Goal: Information Seeking & Learning: Learn about a topic

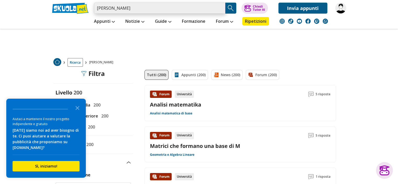
drag, startPoint x: 144, startPoint y: 9, endPoint x: 47, endPoint y: 23, distance: 97.5
click at [47, 23] on header "rosa anna Trova un tutor esperto su questo argomento Chiedi Tutor AI" at bounding box center [199, 14] width 398 height 29
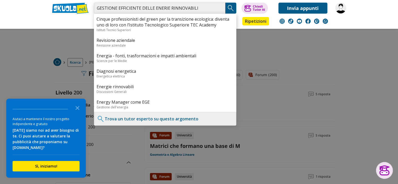
click at [164, 6] on input "GESTIONE EFFICIENTE DELLE ENERIE RINNOVABILI" at bounding box center [159, 8] width 131 height 11
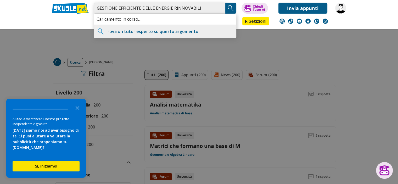
type input "GESTIONE EFFICIENTE DELLE ENERGIE RINNOVABILI"
click at [231, 8] on img "Search Button" at bounding box center [231, 8] width 8 height 8
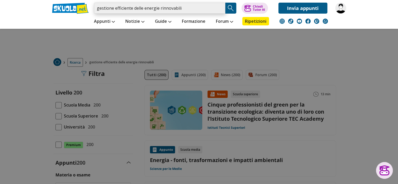
drag, startPoint x: 137, startPoint y: 15, endPoint x: 78, endPoint y: 14, distance: 58.3
click at [78, 14] on div "gestione efficiente delle energie rinnovabili Trova un tutor esperto su questo …" at bounding box center [199, 14] width 302 height 29
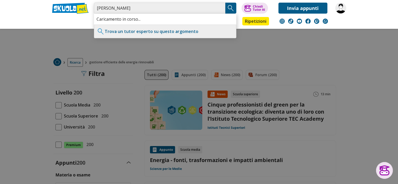
type input "GRASSO FRANCESCO"
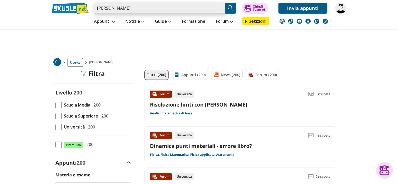
drag, startPoint x: 145, startPoint y: 7, endPoint x: 0, endPoint y: 38, distance: 148.0
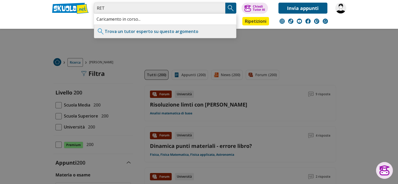
click at [110, 6] on input "RET" at bounding box center [159, 8] width 131 height 11
type input "REATTI ALBERTO"
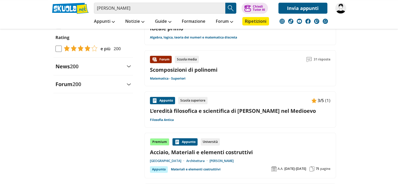
scroll to position [575, 0]
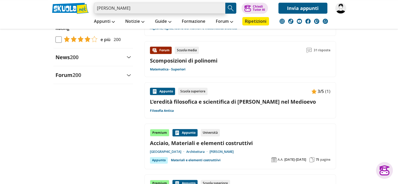
drag, startPoint x: 143, startPoint y: 8, endPoint x: 84, endPoint y: 10, distance: 59.2
click at [87, 10] on div "reatti alberto Trova un tutor esperto su questo argomento Chiedi Tutor AI" at bounding box center [199, 7] width 302 height 14
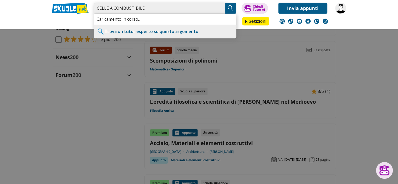
type input "CELLE A COMBUSTIBILE"
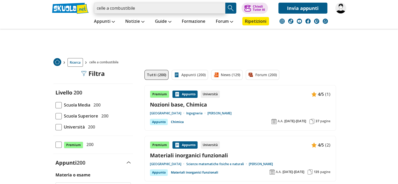
drag, startPoint x: 152, startPoint y: 7, endPoint x: 26, endPoint y: 40, distance: 130.8
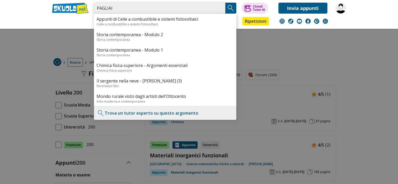
type input "PAGLIAI"
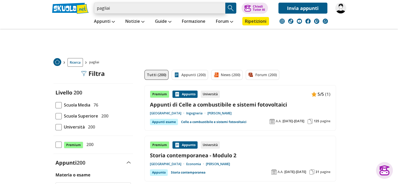
drag, startPoint x: 126, startPoint y: 9, endPoint x: 53, endPoint y: 27, distance: 74.7
click at [50, 26] on div "pagliai Trova un tutor esperto su questo argomento Chiedi Tutor AI Invia appunti" at bounding box center [199, 14] width 302 height 29
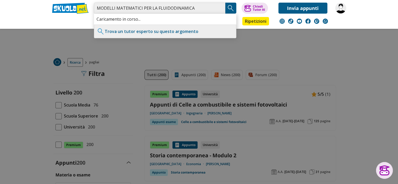
type input "MODELLI MATEMATICI PER LA FLUIDODINAMICA"
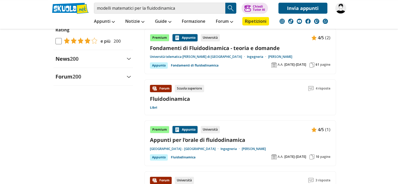
scroll to position [602, 0]
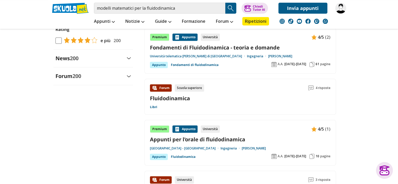
click at [75, 22] on div "Appunti Appunti Medie Italiano Matematica Storia Scienze Geografia Educazione C…" at bounding box center [199, 21] width 302 height 15
drag, startPoint x: 179, startPoint y: 9, endPoint x: 75, endPoint y: 13, distance: 104.2
click at [75, 13] on div "modelli matematici per la fluidodinamica Trova un tutor esperto su questo argom…" at bounding box center [199, 7] width 302 height 14
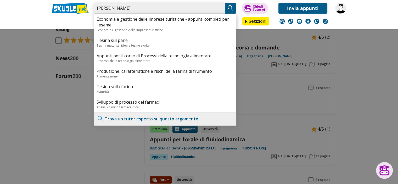
type input "FARINA ANGIOLO"
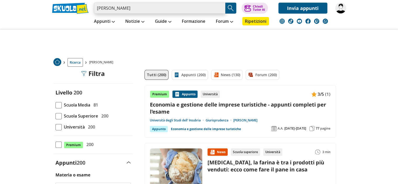
drag, startPoint x: 135, startPoint y: 12, endPoint x: 87, endPoint y: 20, distance: 48.8
click at [87, 20] on div "[PERSON_NAME] Trova un tutor esperto su questo argomento Chiedi Tutor AI" at bounding box center [199, 14] width 302 height 29
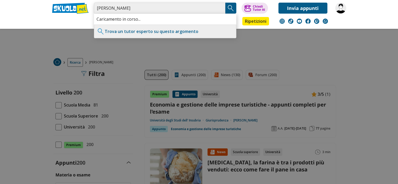
type input "TUCCI MARIO"
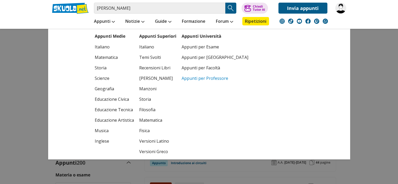
click at [199, 78] on link "Appunti per Professore" at bounding box center [215, 78] width 67 height 10
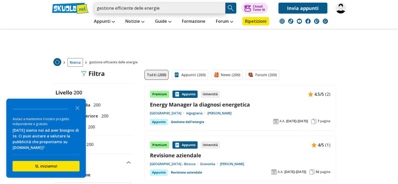
click at [168, 8] on input "gestione efficiente delle energie" at bounding box center [159, 8] width 131 height 11
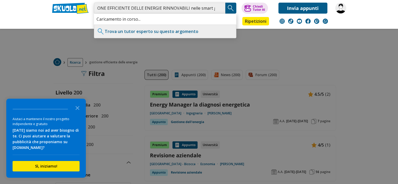
scroll to position [0, 14]
type input "GESTIONE EFFICIENTE DELLE ENERGIE RINNOVABILI nelle smart grid"
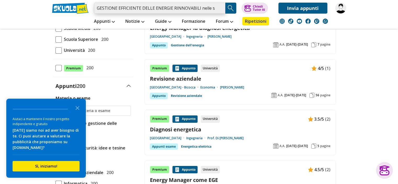
scroll to position [78, 0]
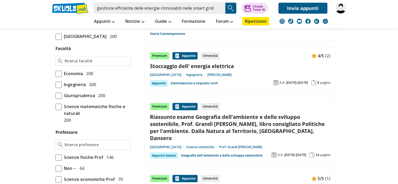
scroll to position [262, 0]
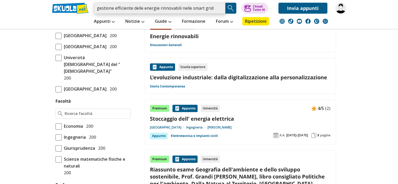
click at [221, 9] on input "gestione efficiente delle energie rinnovabili nelle smart grid" at bounding box center [159, 8] width 131 height 11
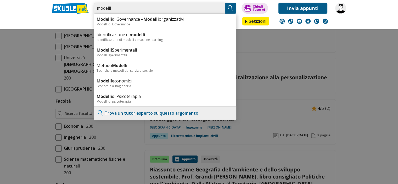
type input "MODELLI MATEMATICI PER LA FLUIDODINAMICA"
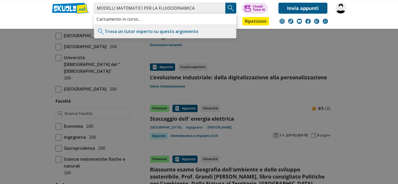
click at [227, 9] on img "Search Button" at bounding box center [231, 8] width 8 height 8
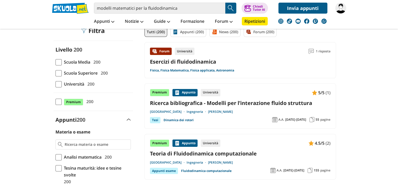
scroll to position [52, 0]
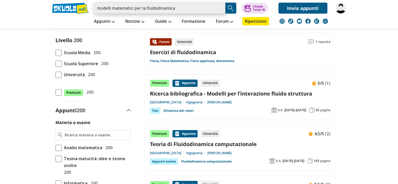
drag, startPoint x: 180, startPoint y: 9, endPoint x: 65, endPoint y: 10, distance: 115.1
click at [65, 10] on div "modelli matematici per la fluidodinamica Trova un tutor esperto su questo argom…" at bounding box center [199, 7] width 302 height 14
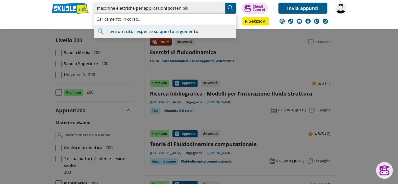
type input "macchine elettriche per applicazioni sostenibili"
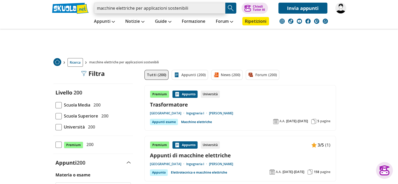
drag, startPoint x: 193, startPoint y: 8, endPoint x: 73, endPoint y: 29, distance: 121.1
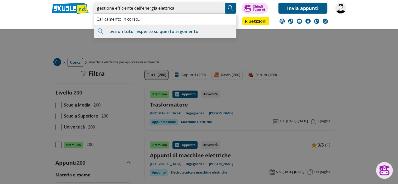
type input "gestione efficiente dell'energia elettrica"
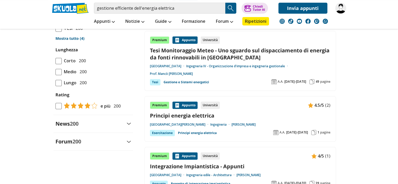
scroll to position [471, 0]
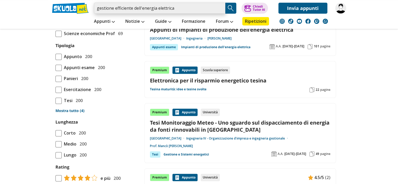
drag, startPoint x: 184, startPoint y: 7, endPoint x: 0, endPoint y: 29, distance: 185.7
click at [0, 29] on body "gestione efficiente dell'energia elettrica Trova un tutor esperto su questo arg…" at bounding box center [199, 124] width 398 height 1191
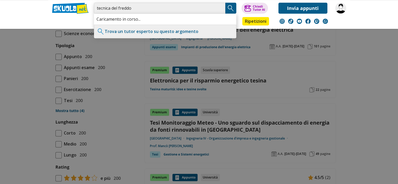
type input "tecnica del freddo"
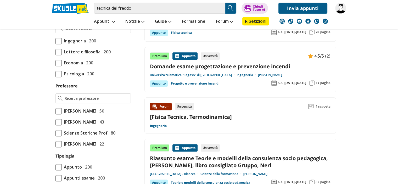
scroll to position [314, 0]
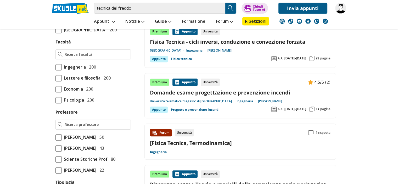
click at [55, 88] on div "Materia o esame Tesina maturità: idee e tesine svolte 200 Storia Contemporanea …" at bounding box center [93, 87] width 80 height 461
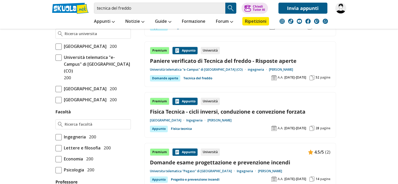
scroll to position [235, 0]
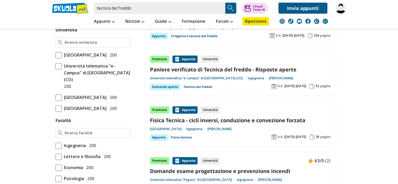
click at [59, 112] on span at bounding box center [58, 108] width 6 height 6
click at [55, 108] on input "Università degli Studi di Firenze 200" at bounding box center [55, 108] width 0 height 0
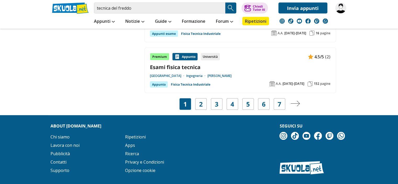
scroll to position [974, 0]
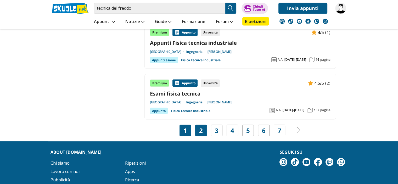
click at [200, 131] on link "2" at bounding box center [201, 130] width 4 height 7
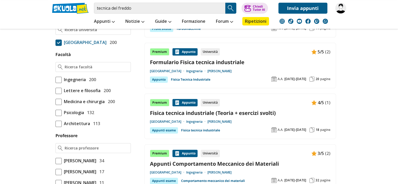
scroll to position [262, 0]
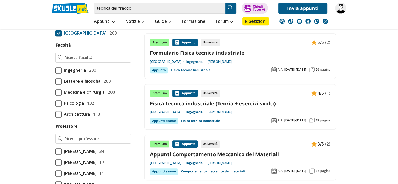
click at [231, 111] on link "Prof. Milazzo Adriano" at bounding box center [219, 112] width 24 height 4
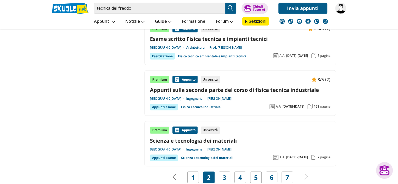
scroll to position [968, 0]
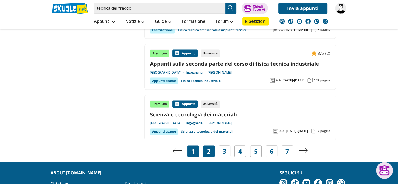
click at [192, 153] on link "1" at bounding box center [193, 150] width 4 height 7
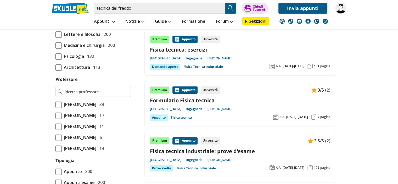
scroll to position [314, 0]
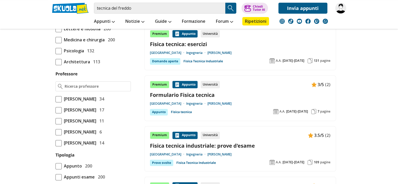
click at [231, 104] on link "Prof. Talluri Lorenzo" at bounding box center [219, 103] width 24 height 4
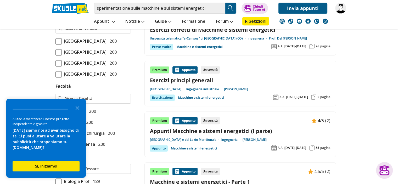
scroll to position [235, 0]
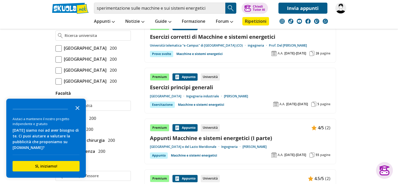
click at [77, 107] on icon "Close the survey" at bounding box center [77, 107] width 10 height 10
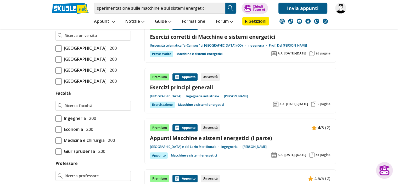
click at [58, 84] on span at bounding box center [58, 81] width 6 height 6
click at [55, 81] on input "Università degli Studi di Firenze 200" at bounding box center [55, 81] width 0 height 0
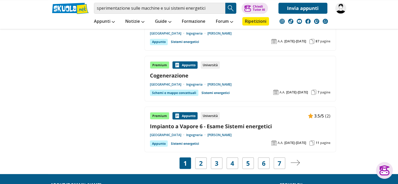
scroll to position [968, 0]
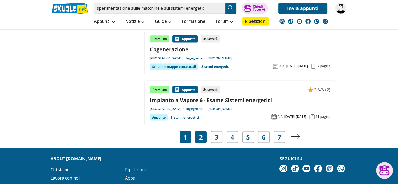
click at [205, 136] on div "2" at bounding box center [201, 137] width 12 height 12
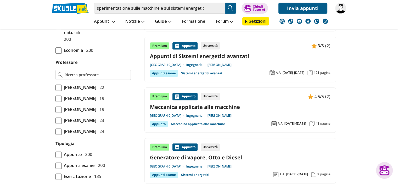
scroll to position [340, 0]
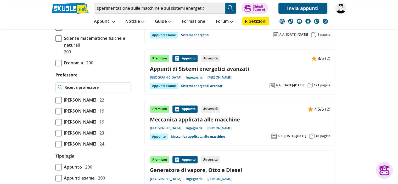
click at [73, 90] on input "Professore" at bounding box center [97, 87] width 64 height 5
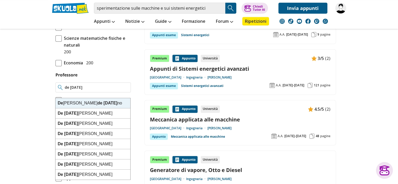
type input "de [DATE]"
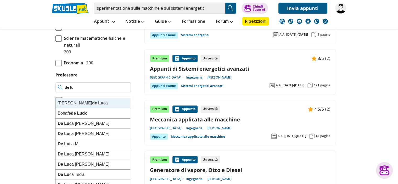
type input "de [PERSON_NAME]"
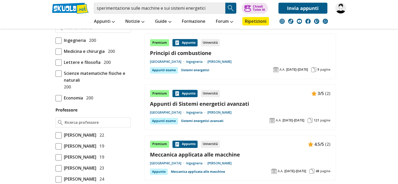
scroll to position [318, 0]
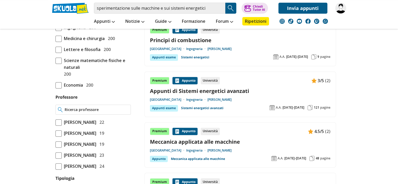
click at [95, 112] on input "Professore" at bounding box center [97, 109] width 64 height 5
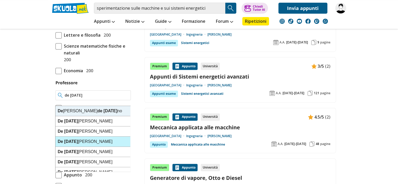
scroll to position [344, 0]
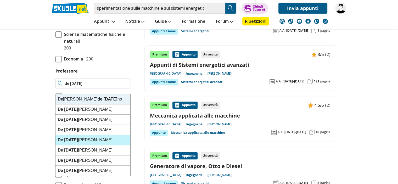
click at [85, 140] on div "De [DATE][PERSON_NAME]" at bounding box center [92, 140] width 75 height 10
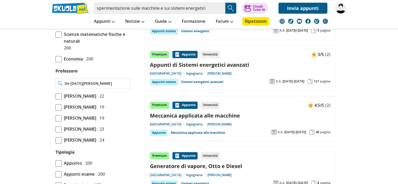
type input "De [DATE][PERSON_NAME]"
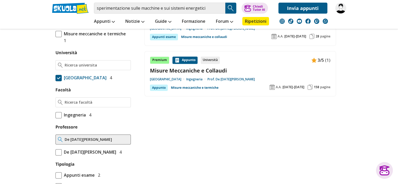
scroll to position [235, 0]
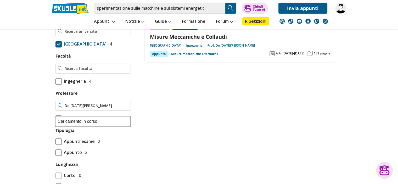
click at [123, 108] on input "De Lucia Maurizio" at bounding box center [97, 105] width 64 height 5
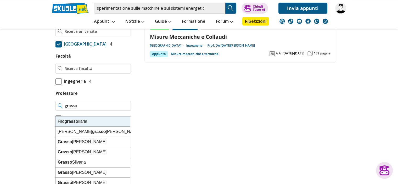
type input "grasso"
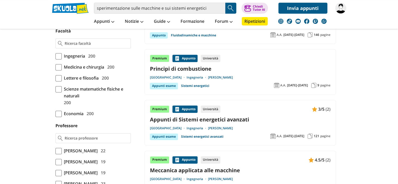
scroll to position [302, 0]
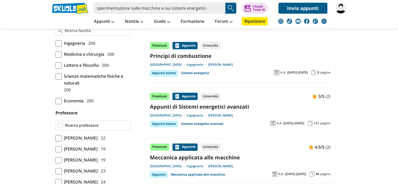
click at [87, 128] on input "Professore" at bounding box center [96, 125] width 63 height 5
type input "grasso fr"
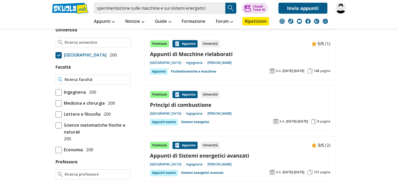
scroll to position [288, 0]
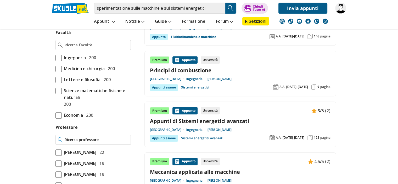
click at [85, 142] on input "Professore" at bounding box center [97, 139] width 64 height 5
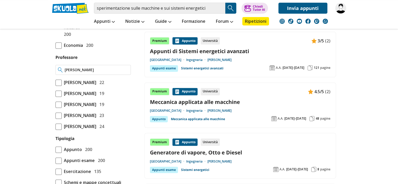
scroll to position [355, 0]
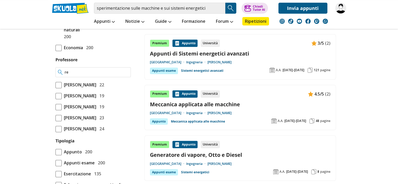
type input "r"
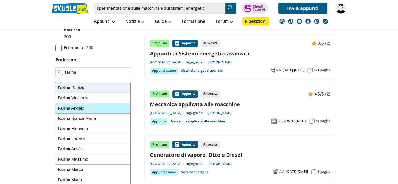
click at [94, 111] on div "Farina A n g e l o" at bounding box center [92, 108] width 75 height 10
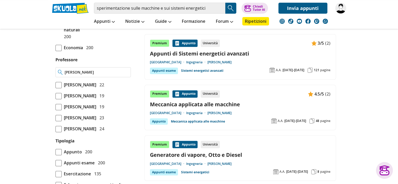
type input "Farina Angelo"
click at [86, 77] on div at bounding box center [92, 72] width 75 height 10
click at [87, 75] on input "Professore" at bounding box center [97, 72] width 64 height 5
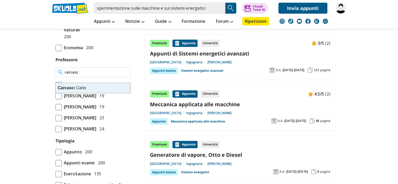
click at [82, 89] on div "Carcasc i Carlo" at bounding box center [92, 88] width 75 height 10
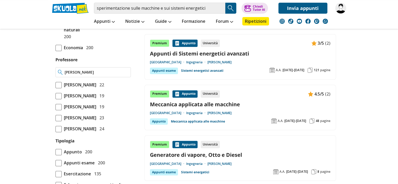
type input "Carcasci Carlo"
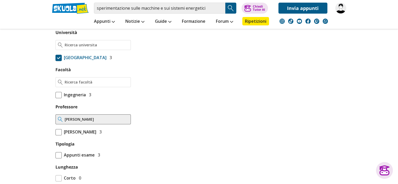
scroll to position [235, 0]
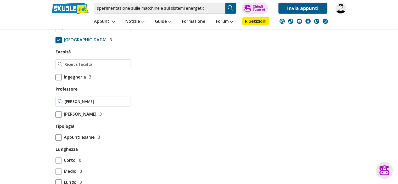
click at [98, 103] on input "Carcasci Carlo" at bounding box center [97, 101] width 64 height 5
click at [125, 101] on input "Carcasci Carlo" at bounding box center [97, 101] width 64 height 5
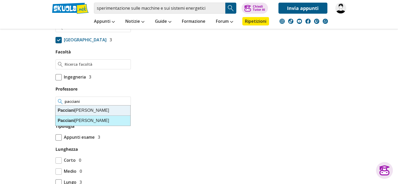
click at [86, 122] on div "Pacciani Roberto" at bounding box center [92, 121] width 75 height 10
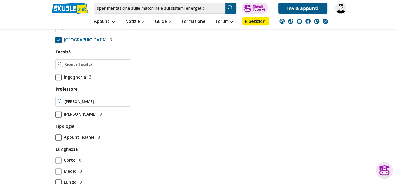
type input "Pacciani Roberto"
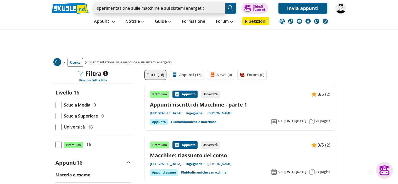
click at [217, 8] on input "sperimentazione sulle macchine e sui sistemi energetici" at bounding box center [159, 8] width 131 height 11
click at [221, 7] on input "sperimentazione sulle macchine e sui sistemi energetici" at bounding box center [159, 8] width 131 height 11
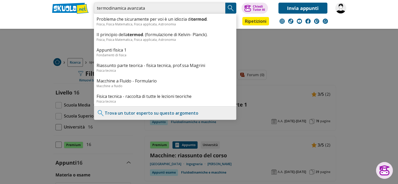
type input "termodinamica avanzata"
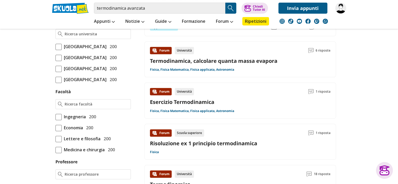
scroll to position [235, 0]
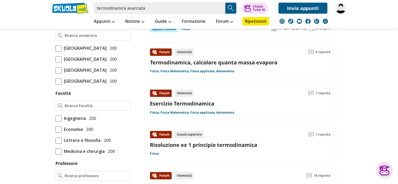
click at [61, 74] on span at bounding box center [58, 70] width 6 height 6
click at [55, 70] on input "[GEOGRAPHIC_DATA] 200" at bounding box center [55, 70] width 0 height 0
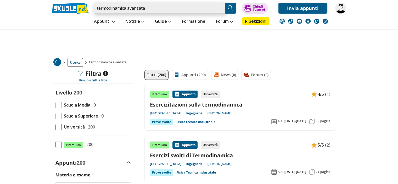
drag, startPoint x: 153, startPoint y: 9, endPoint x: 80, endPoint y: 16, distance: 73.6
click at [80, 16] on div "termodinamica avanzata Trova un tutor esperto su questo argomento Chiedi Tutor …" at bounding box center [199, 14] width 302 height 29
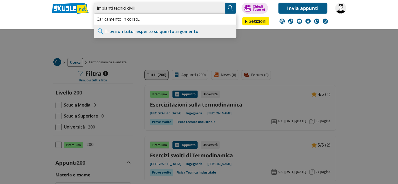
type input "impianti tecnici civili"
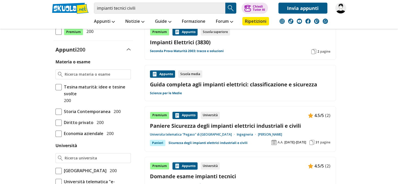
scroll to position [52, 0]
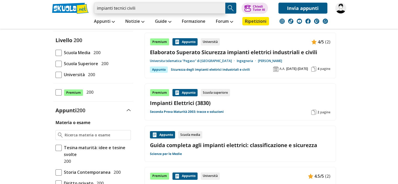
click at [156, 12] on input "impianti tecnici civili" at bounding box center [159, 8] width 131 height 11
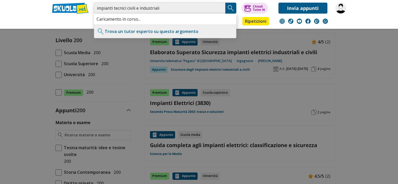
type input "impianti tecnici civili e industriali"
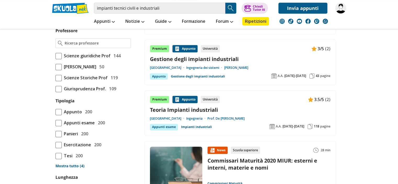
scroll to position [366, 0]
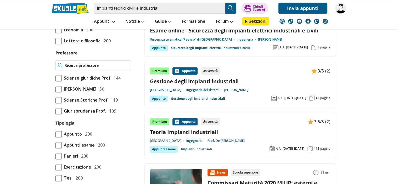
click at [85, 68] on input "Professore" at bounding box center [97, 65] width 64 height 5
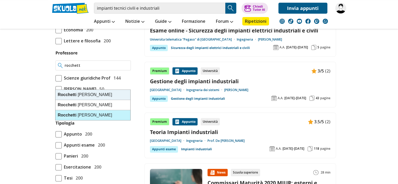
click at [87, 115] on div "Rocchett i Andrea" at bounding box center [92, 115] width 75 height 10
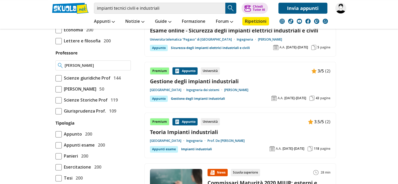
type input "Rocchetti Andrea"
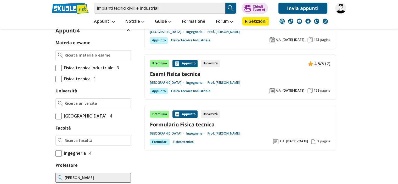
scroll to position [131, 0]
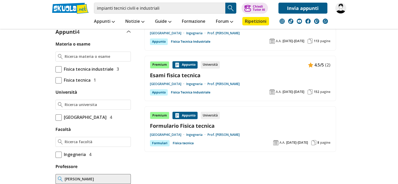
click at [240, 82] on link "Prof. Rocchetti Andrea" at bounding box center [223, 84] width 32 height 4
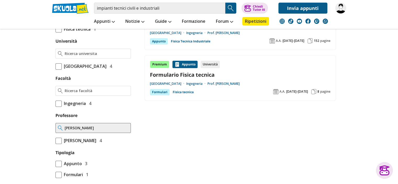
scroll to position [183, 0]
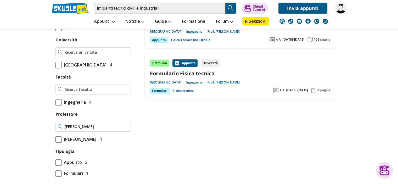
click at [125, 129] on input "[PERSON_NAME]" at bounding box center [97, 126] width 64 height 5
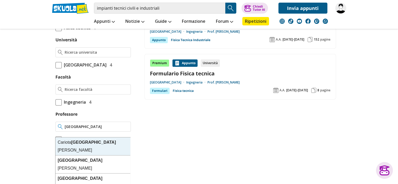
type input "ferrara"
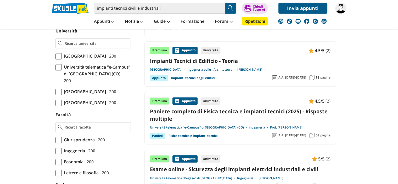
scroll to position [235, 0]
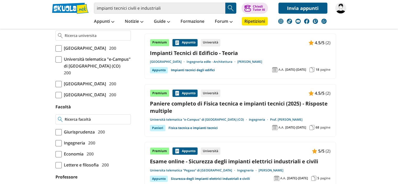
click at [87, 122] on input "Facoltà" at bounding box center [97, 119] width 64 height 5
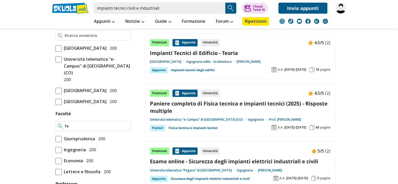
type input "f"
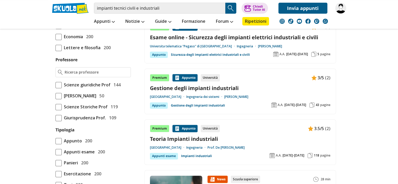
scroll to position [366, 0]
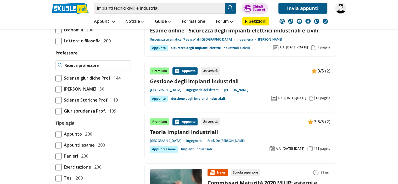
click at [74, 68] on input "Professore" at bounding box center [97, 65] width 64 height 5
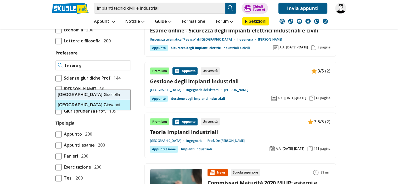
click at [86, 108] on div "Ferrara G iovanni" at bounding box center [92, 105] width 75 height 10
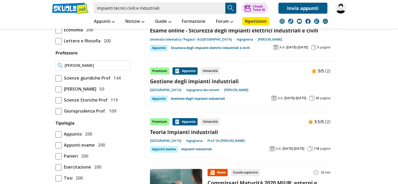
type input "Ferrara Giovanni"
click at [105, 93] on div "Marconcini Michele" at bounding box center [92, 95] width 75 height 10
type input "[PERSON_NAME]"
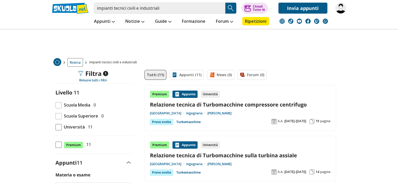
click at [231, 114] on link "[PERSON_NAME]" at bounding box center [219, 113] width 24 height 4
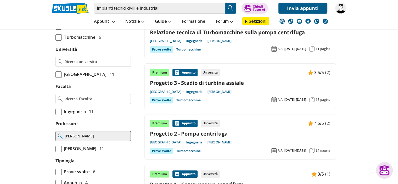
scroll to position [183, 0]
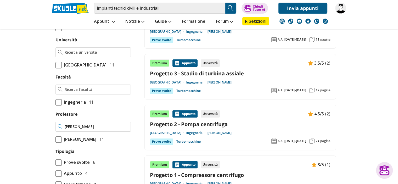
click at [128, 129] on input "[PERSON_NAME]" at bounding box center [97, 126] width 64 height 5
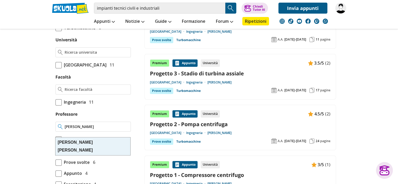
click at [126, 129] on input "[PERSON_NAME]" at bounding box center [97, 126] width 64 height 5
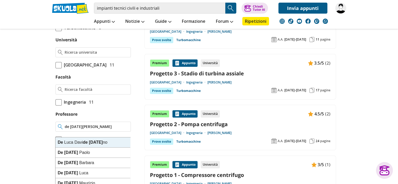
type input "de lucia ma"
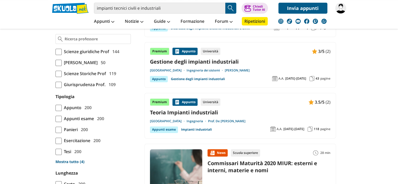
scroll to position [392, 0]
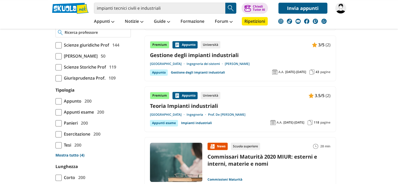
click at [75, 35] on input "Professore" at bounding box center [97, 32] width 64 height 5
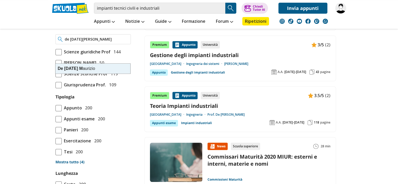
click at [74, 64] on div "De Lucia M aurizio" at bounding box center [92, 69] width 75 height 10
type input "De [DATE][PERSON_NAME]"
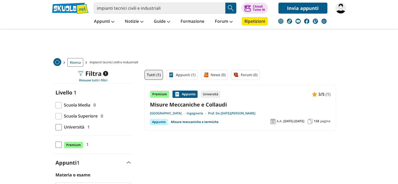
click at [254, 113] on link "Prof. De [DATE][PERSON_NAME]" at bounding box center [231, 113] width 47 height 4
